Goal: Information Seeking & Learning: Learn about a topic

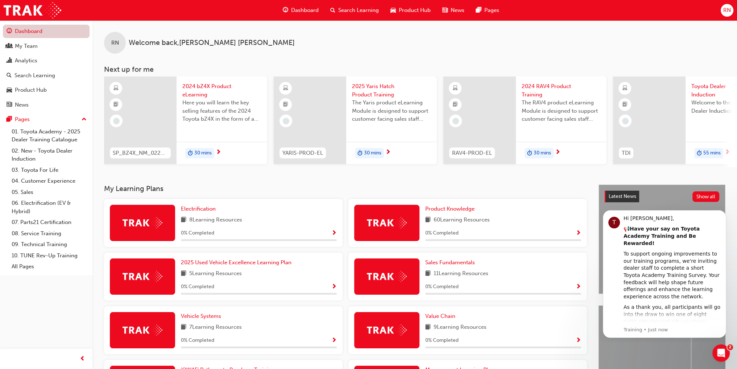
click at [55, 30] on link "Dashboard" at bounding box center [46, 31] width 87 height 13
click at [54, 77] on div "Search Learning" at bounding box center [34, 75] width 41 height 8
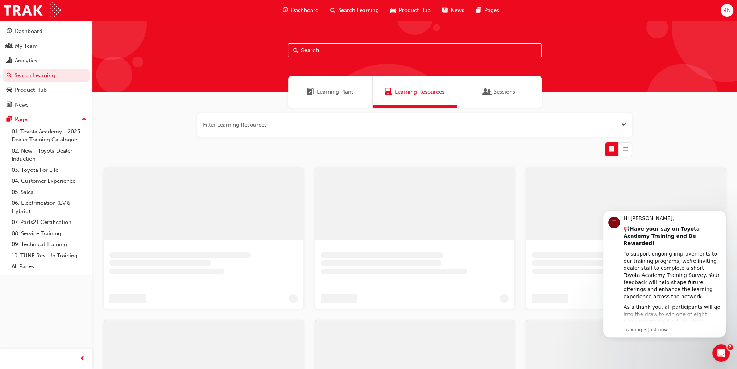
click at [323, 51] on input "text" at bounding box center [415, 50] width 254 height 14
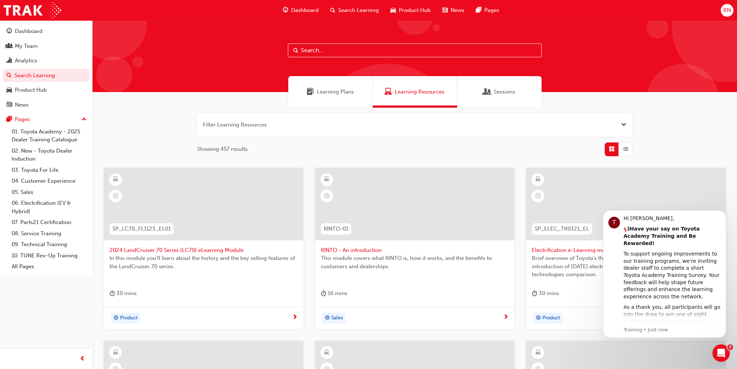
paste input "SPK9102"
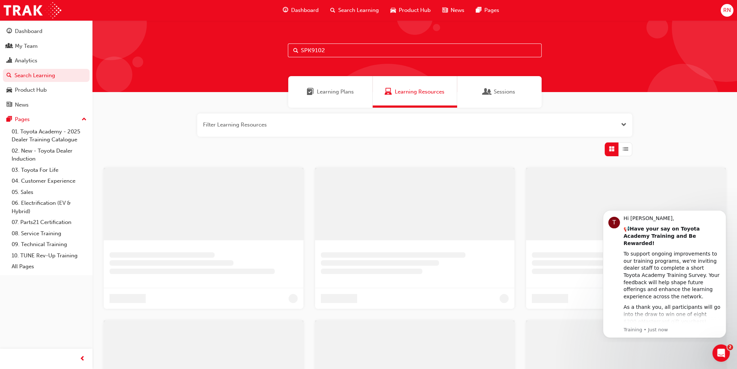
type input "SPK9102"
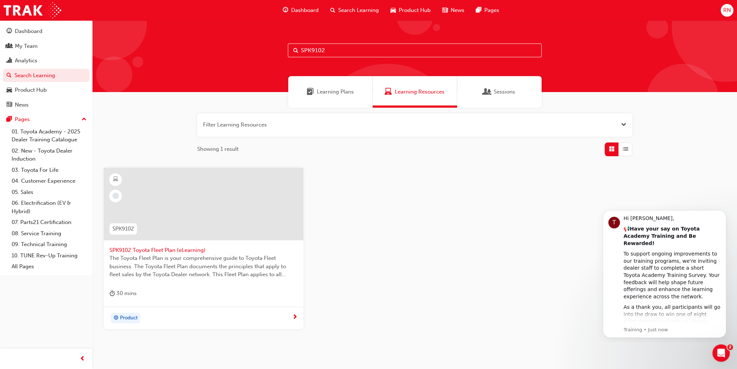
click at [202, 207] on div at bounding box center [204, 204] width 200 height 72
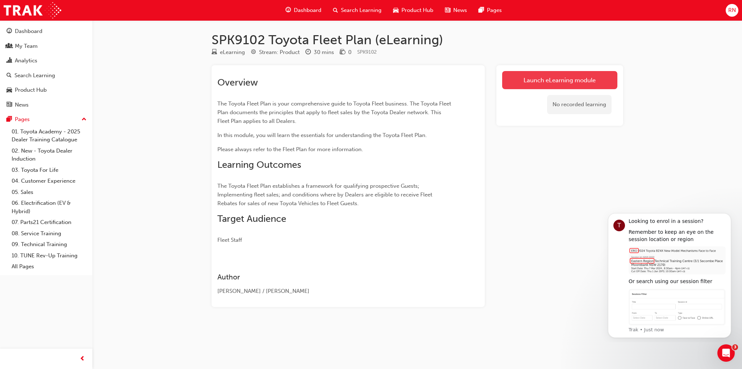
click at [590, 82] on link "Launch eLearning module" at bounding box center [559, 80] width 115 height 18
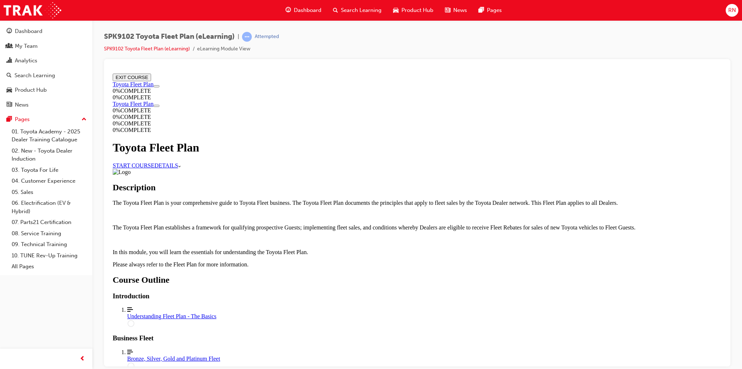
click at [154, 163] on link "START COURSE" at bounding box center [134, 165] width 42 height 6
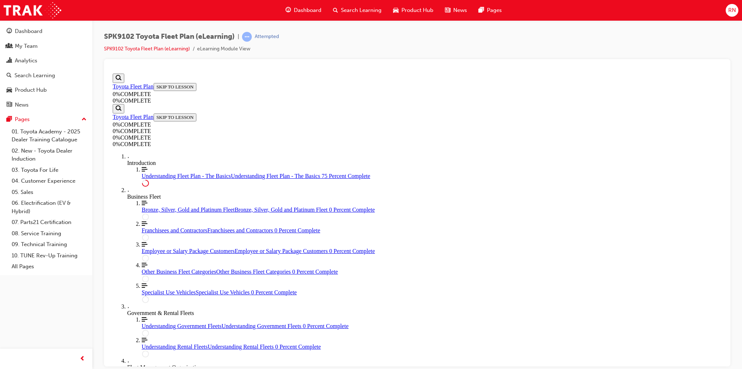
scroll to position [1612, 0]
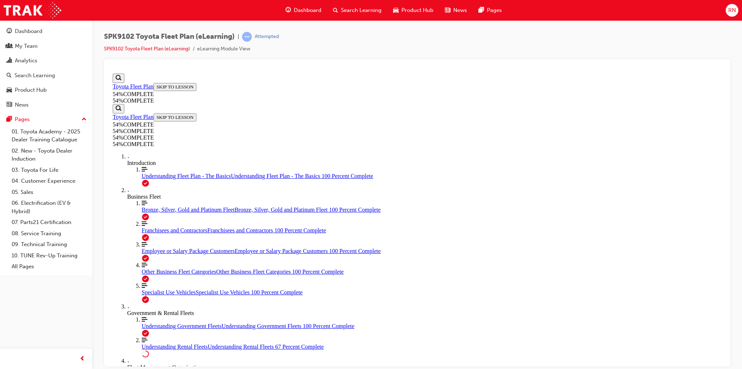
scroll to position [286, 0]
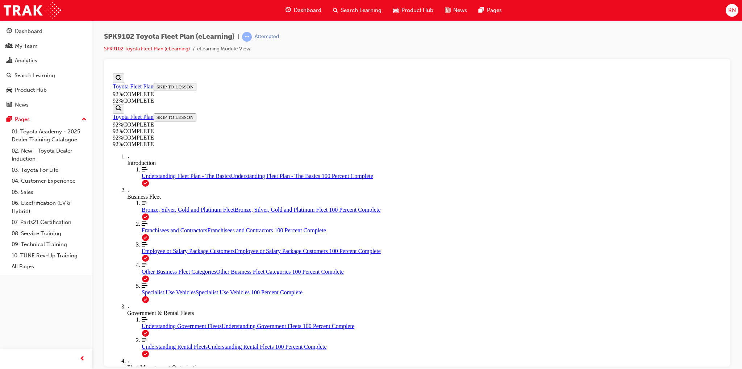
scroll to position [129, 0]
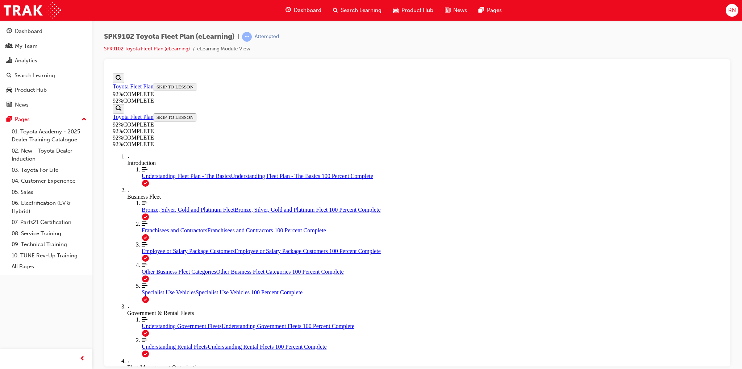
scroll to position [71, 0]
drag, startPoint x: 427, startPoint y: 218, endPoint x: 567, endPoint y: 218, distance: 139.5
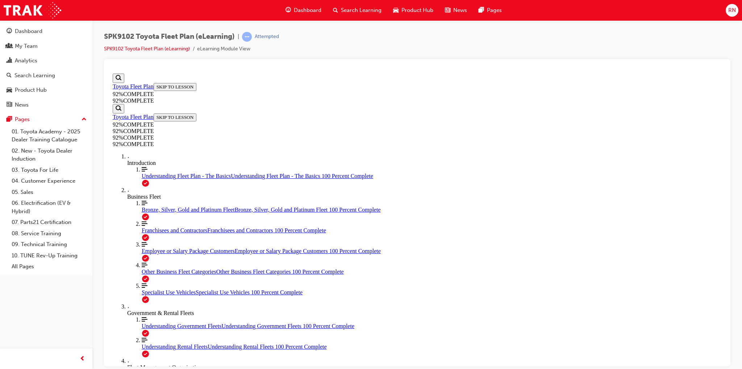
drag, startPoint x: 405, startPoint y: 284, endPoint x: 428, endPoint y: 250, distance: 41.0
drag, startPoint x: 394, startPoint y: 278, endPoint x: 418, endPoint y: 278, distance: 23.9
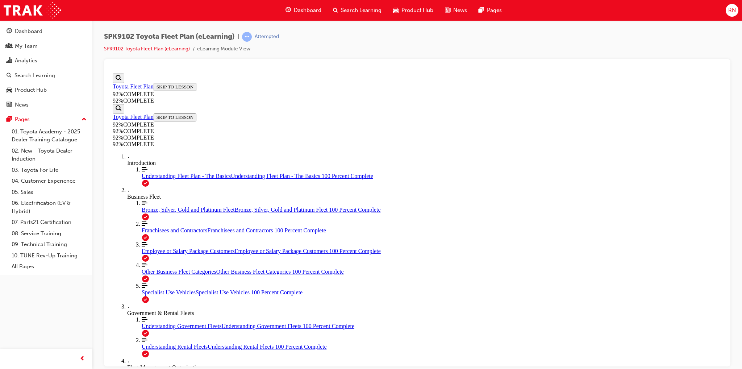
scroll to position [29, 0]
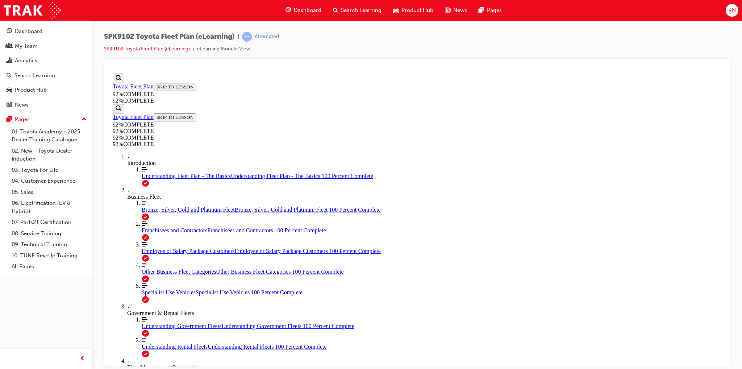
scroll to position [59, 0]
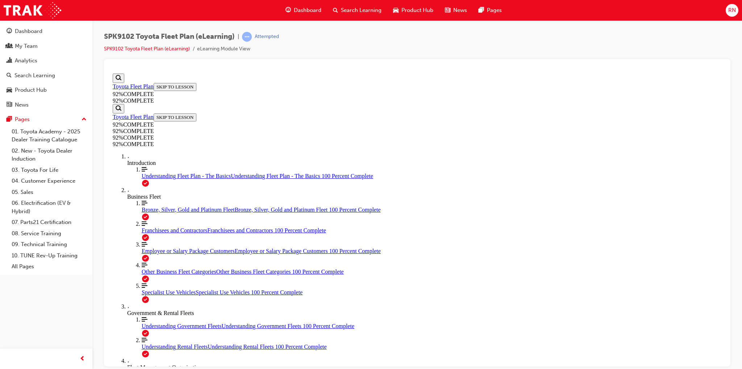
scroll to position [29, 0]
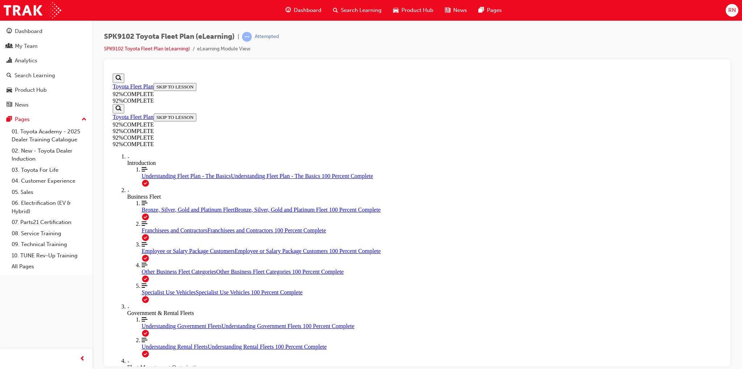
scroll to position [26, 0]
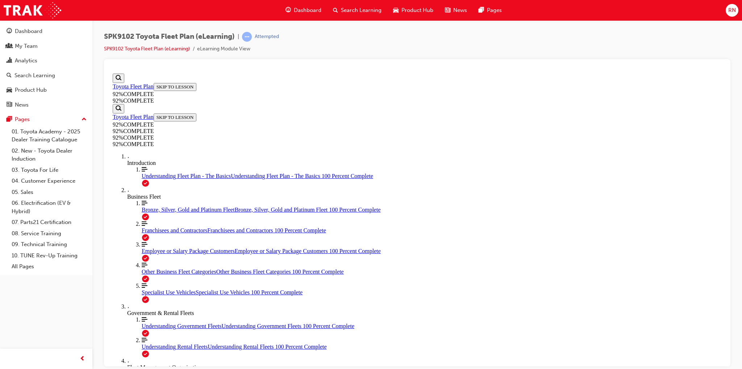
scroll to position [26, 0]
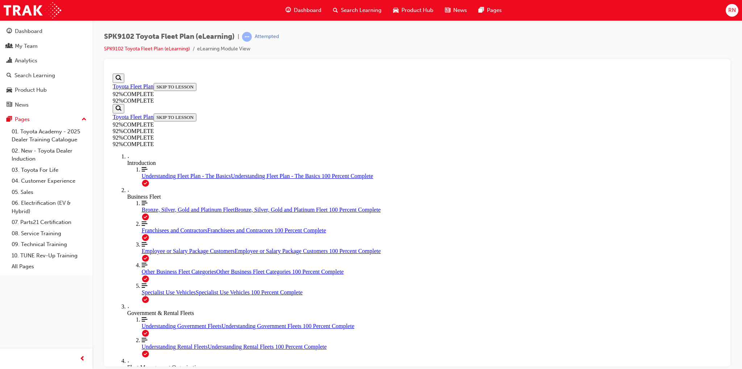
scroll to position [26, 0]
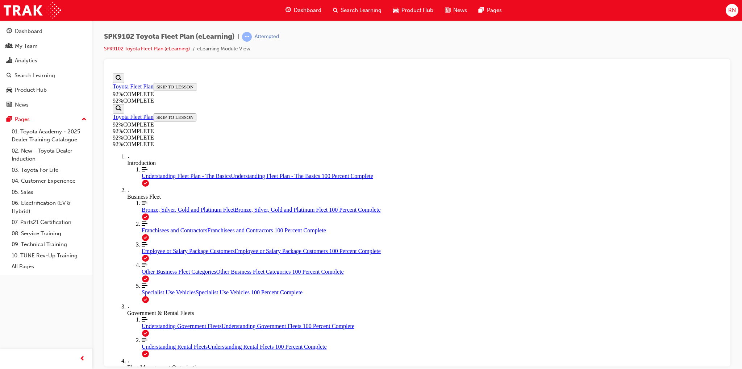
scroll to position [63, 0]
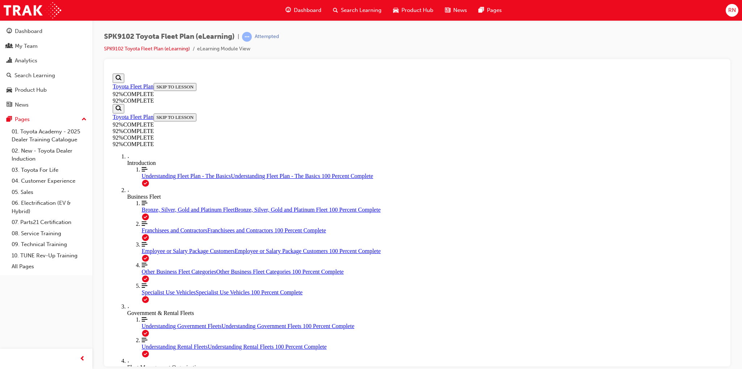
scroll to position [79, 0]
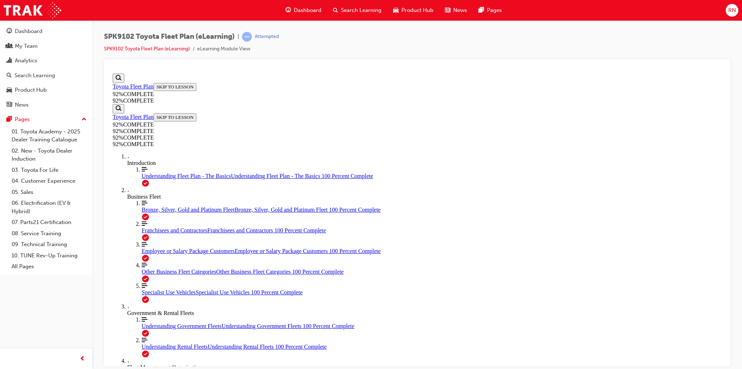
drag, startPoint x: 410, startPoint y: 300, endPoint x: 437, endPoint y: 231, distance: 74.8
drag, startPoint x: 391, startPoint y: 303, endPoint x: 409, endPoint y: 264, distance: 42.5
drag, startPoint x: 395, startPoint y: 293, endPoint x: 426, endPoint y: 295, distance: 31.3
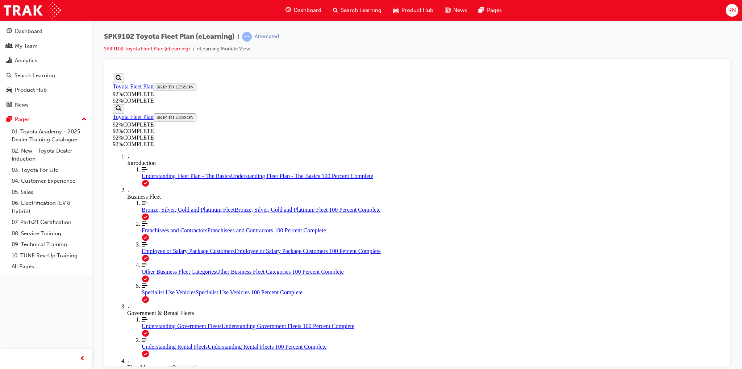
scroll to position [26, 0]
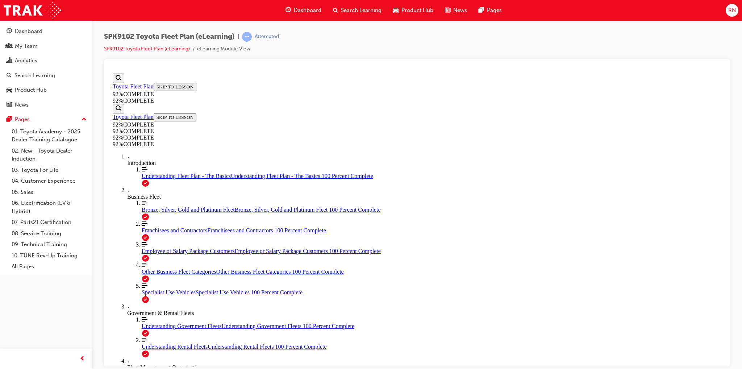
scroll to position [26, 0]
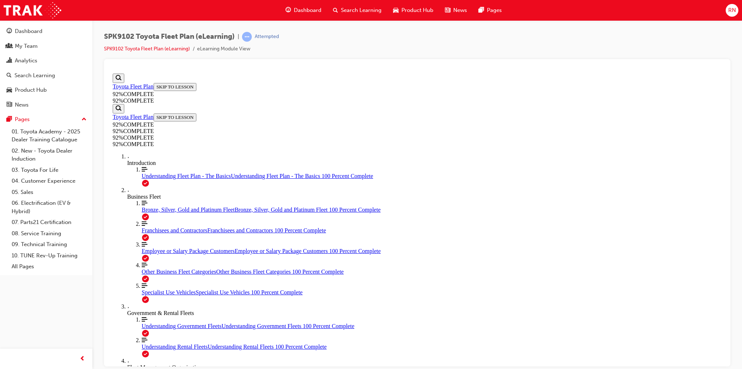
scroll to position [26, 0]
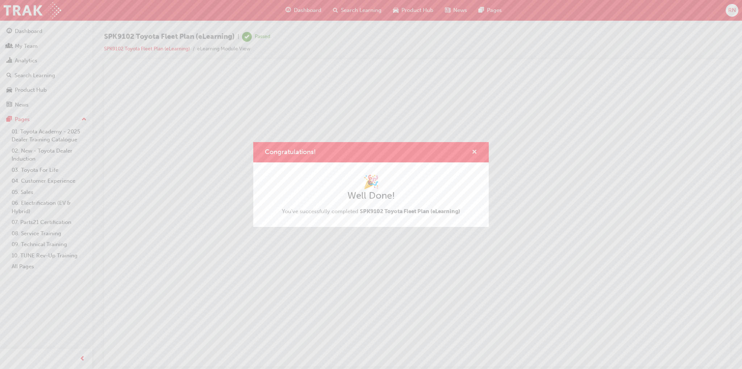
click at [472, 149] on span "cross-icon" at bounding box center [474, 152] width 5 height 7
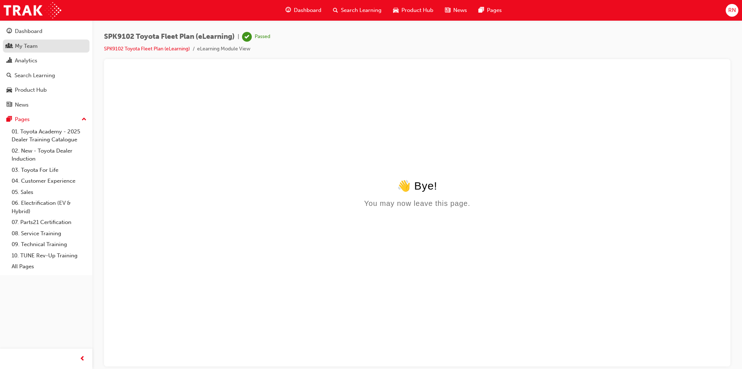
drag, startPoint x: 32, startPoint y: 48, endPoint x: 27, endPoint y: 45, distance: 5.2
click at [32, 48] on div "My Team" at bounding box center [26, 46] width 23 height 8
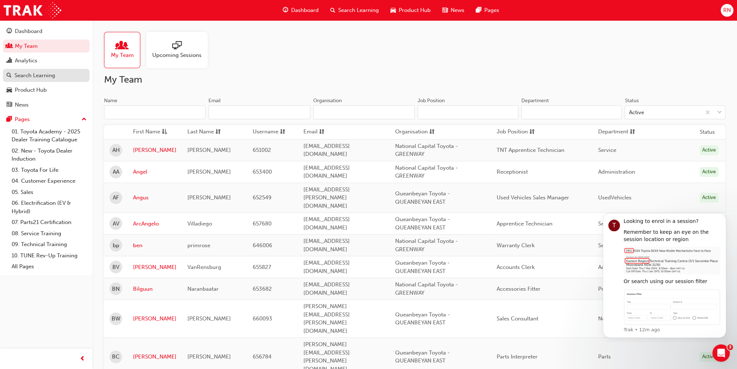
click at [46, 74] on div "Search Learning" at bounding box center [34, 75] width 41 height 8
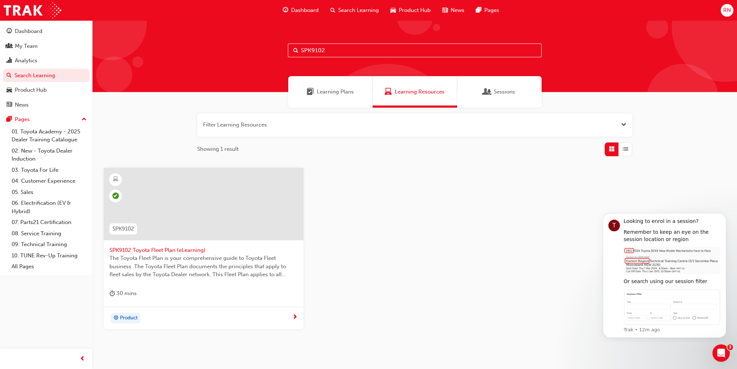
drag, startPoint x: 354, startPoint y: 49, endPoint x: 254, endPoint y: 39, distance: 100.6
click at [254, 39] on div "SPK9102" at bounding box center [414, 56] width 644 height 72
paste input "3"
type input "SPK9103"
click at [725, 213] on icon "Dismiss notification" at bounding box center [724, 215] width 4 height 4
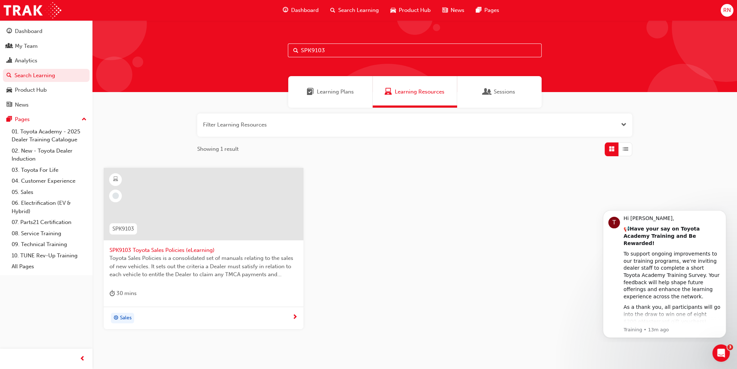
click at [212, 211] on div at bounding box center [204, 204] width 200 height 72
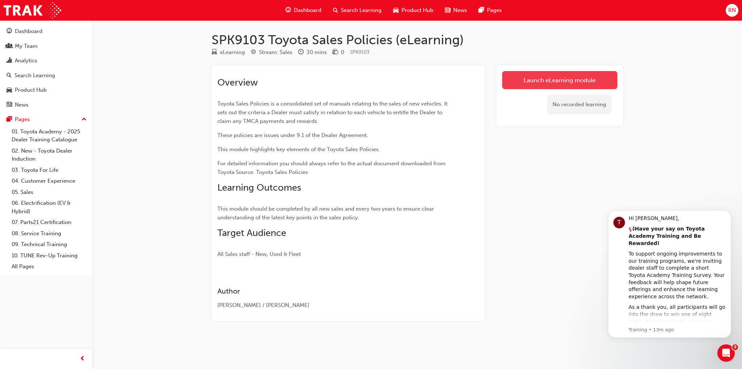
click at [556, 74] on link "Launch eLearning module" at bounding box center [559, 80] width 115 height 18
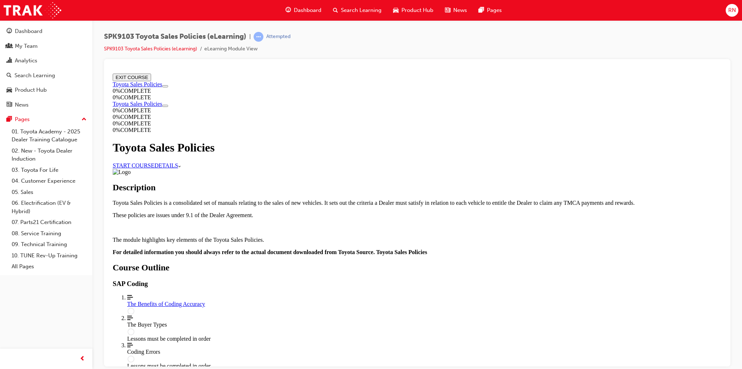
click at [154, 162] on link "START COURSE" at bounding box center [134, 165] width 42 height 6
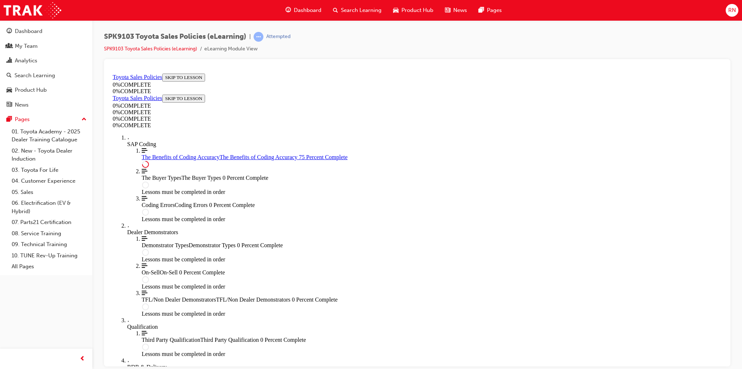
scroll to position [324, 0]
drag, startPoint x: 471, startPoint y: 317, endPoint x: 471, endPoint y: 311, distance: 5.4
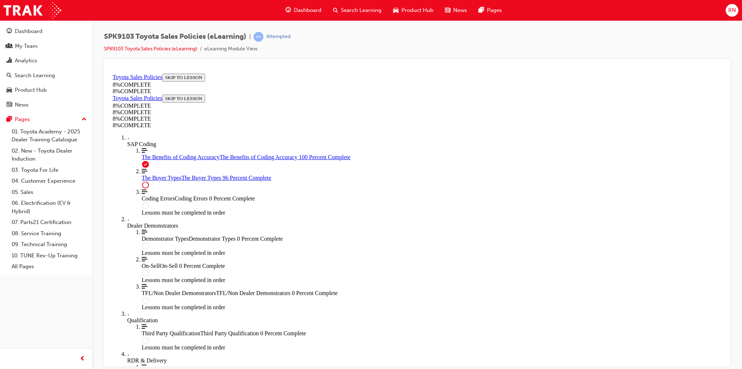
scroll to position [2942, 0]
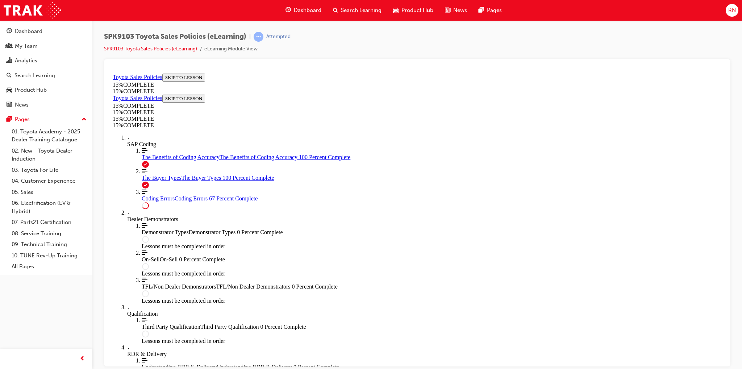
scroll to position [547, 0]
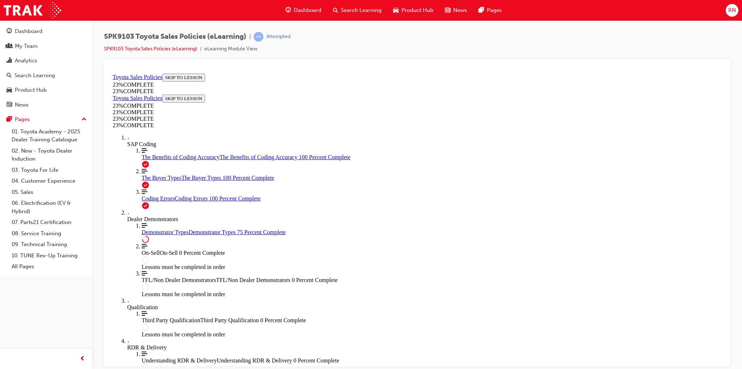
scroll to position [300, 0]
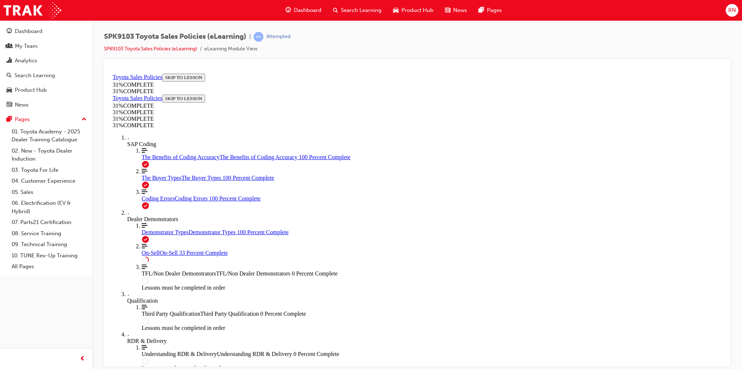
scroll to position [368, 0]
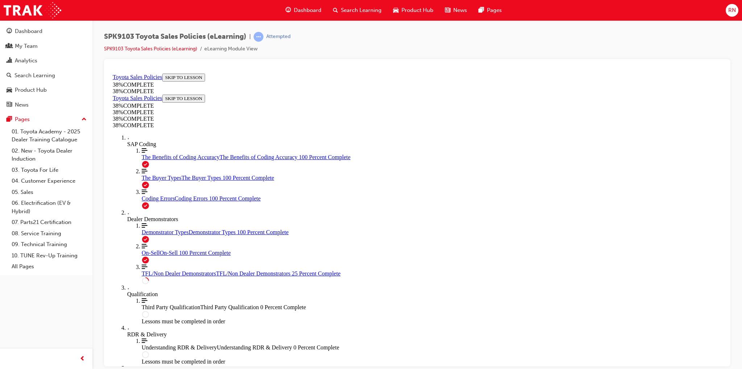
scroll to position [354, 0]
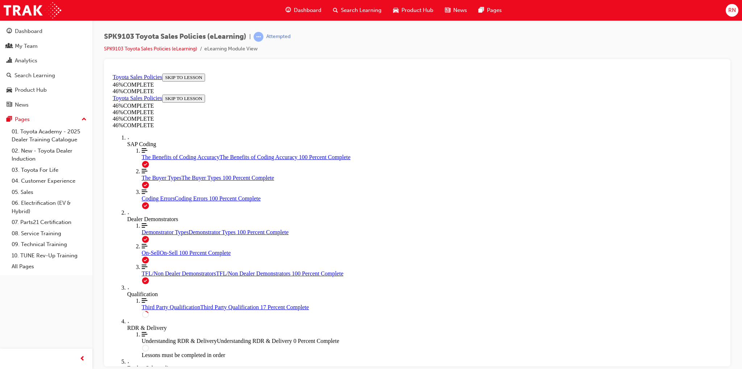
scroll to position [587, 0]
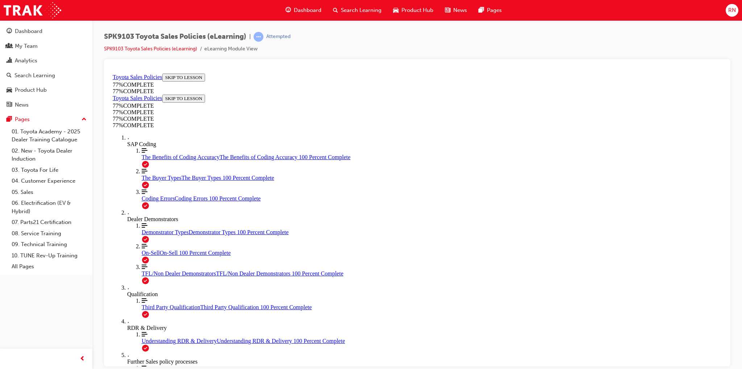
scroll to position [400, 0]
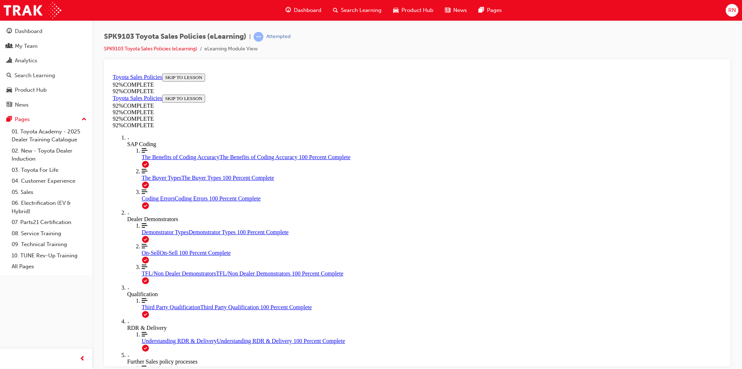
scroll to position [79, 0]
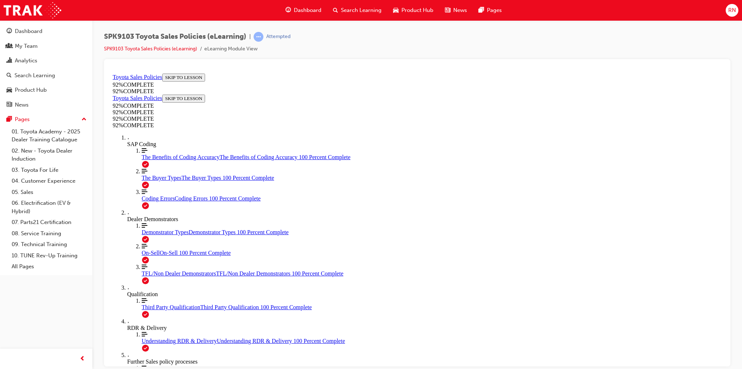
scroll to position [26, 0]
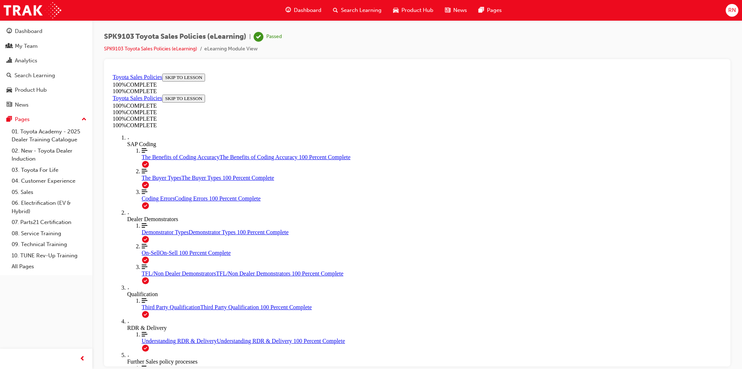
scroll to position [79, 0]
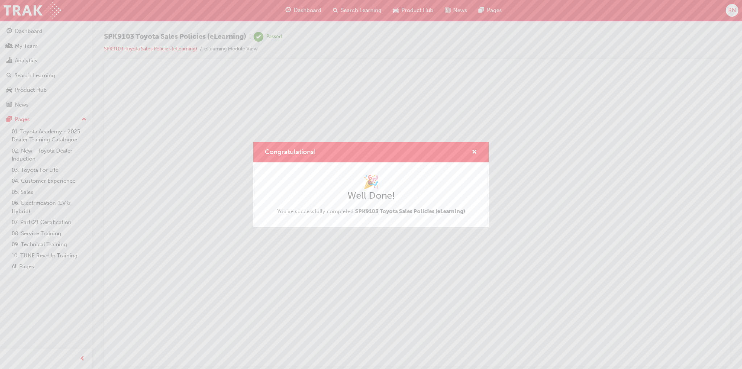
scroll to position [0, 0]
click at [475, 152] on span "cross-icon" at bounding box center [474, 152] width 5 height 7
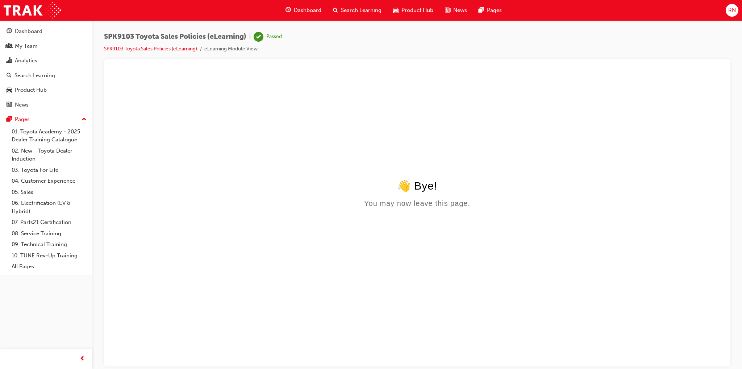
click at [237, 234] on body "👋 Bye! You may now leave this page." at bounding box center [417, 271] width 609 height 184
click at [163, 47] on link "SPK9103 Toyota Sales Policies (eLearning)" at bounding box center [150, 49] width 93 height 6
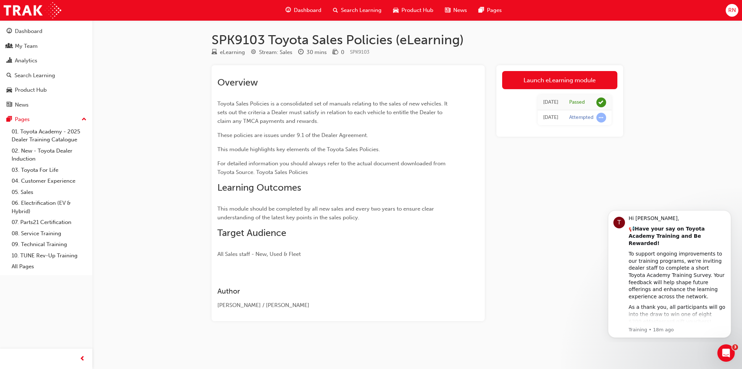
drag, startPoint x: 584, startPoint y: 121, endPoint x: 596, endPoint y: 120, distance: 11.6
click at [584, 121] on div "Attempted" at bounding box center [587, 118] width 37 height 10
click at [606, 116] on td "Attempted" at bounding box center [588, 117] width 48 height 15
